Goal: Task Accomplishment & Management: Manage account settings

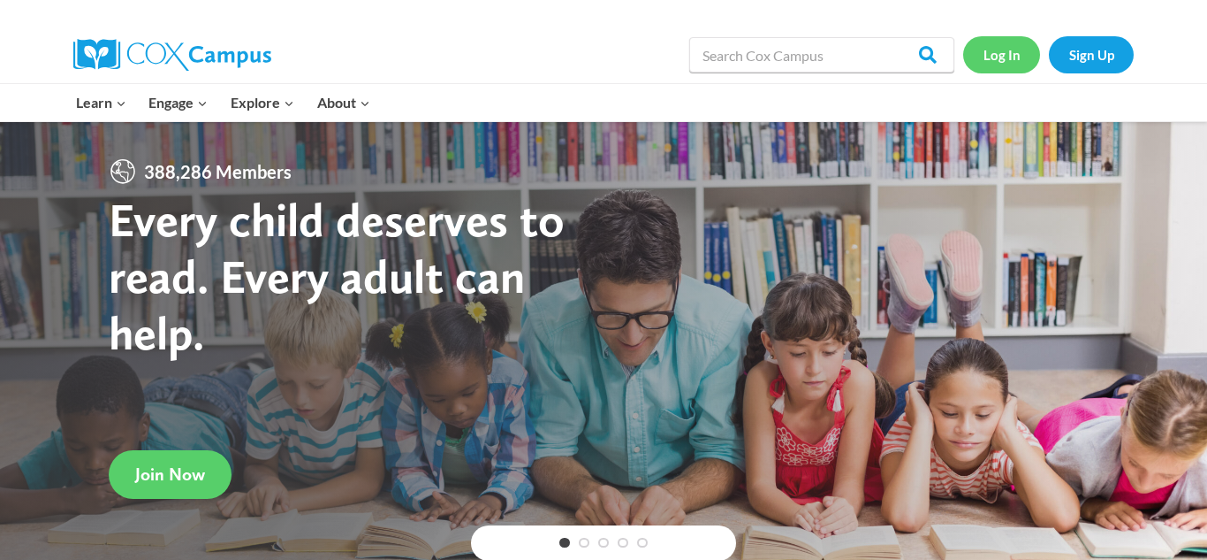
click at [992, 60] on link "Log In" at bounding box center [1002, 54] width 77 height 36
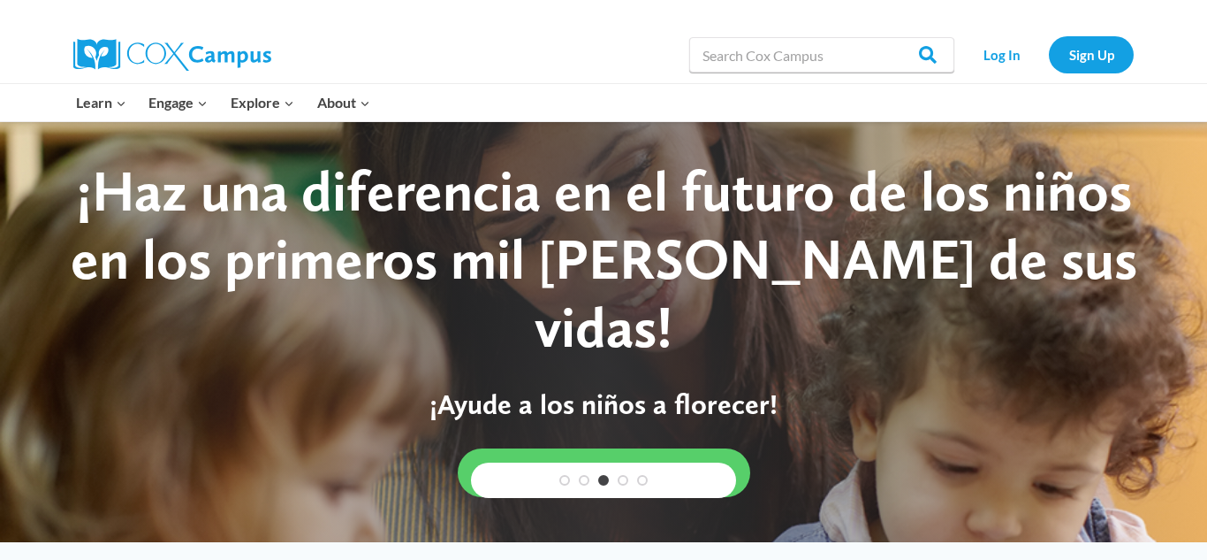
click at [247, 73] on div at bounding box center [172, 55] width 198 height 57
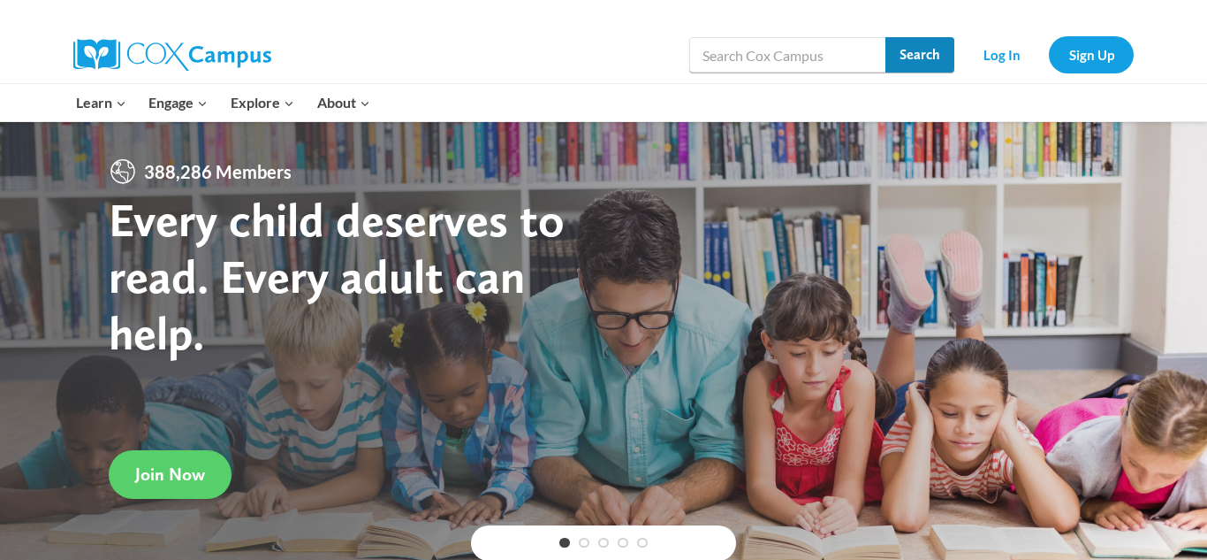
click at [926, 49] on input "Search" at bounding box center [920, 54] width 69 height 35
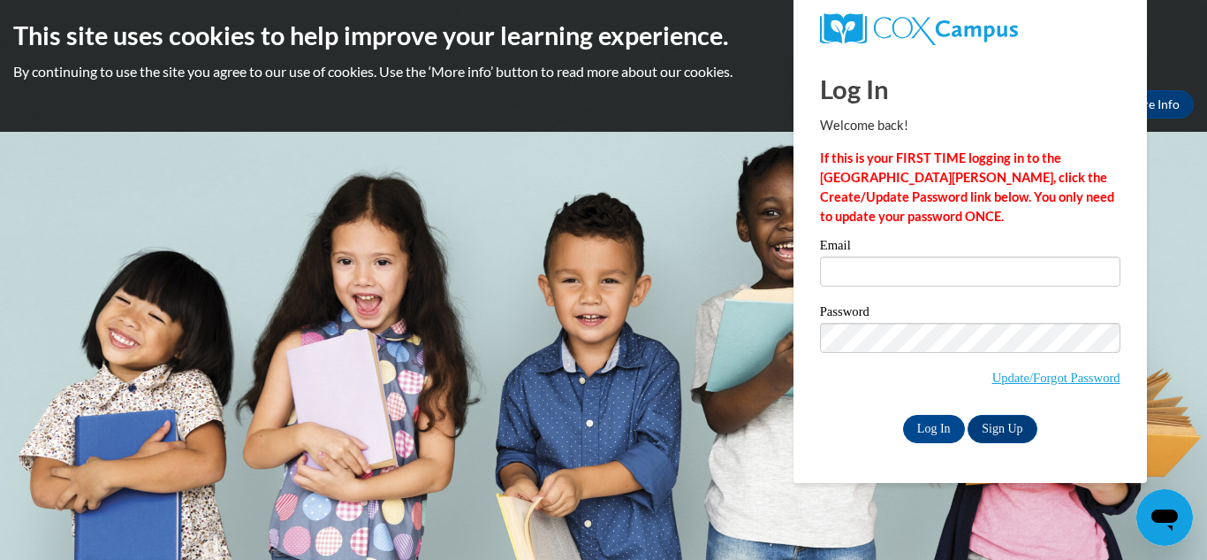
type input "elsadelgado_26@yahoo.com"
click at [942, 426] on input "Log In" at bounding box center [934, 429] width 62 height 28
